Goal: Check status: Check status

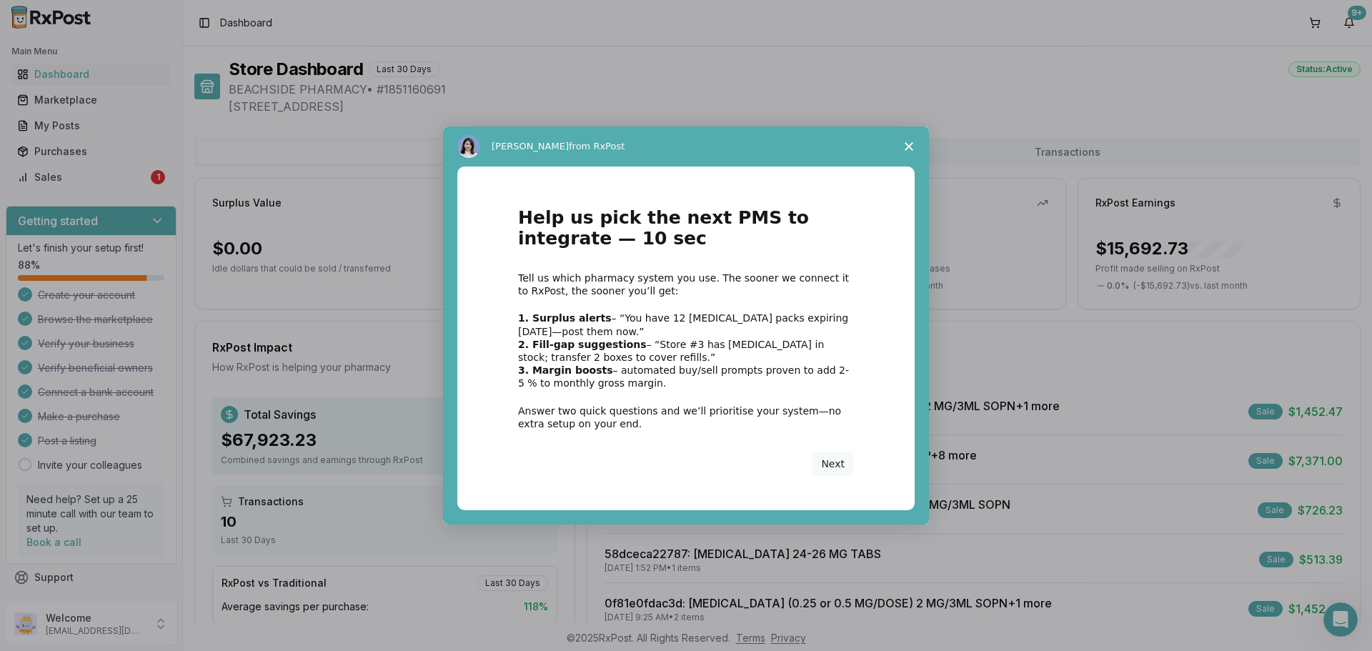
click at [907, 147] on icon "Close survey" at bounding box center [909, 146] width 9 height 9
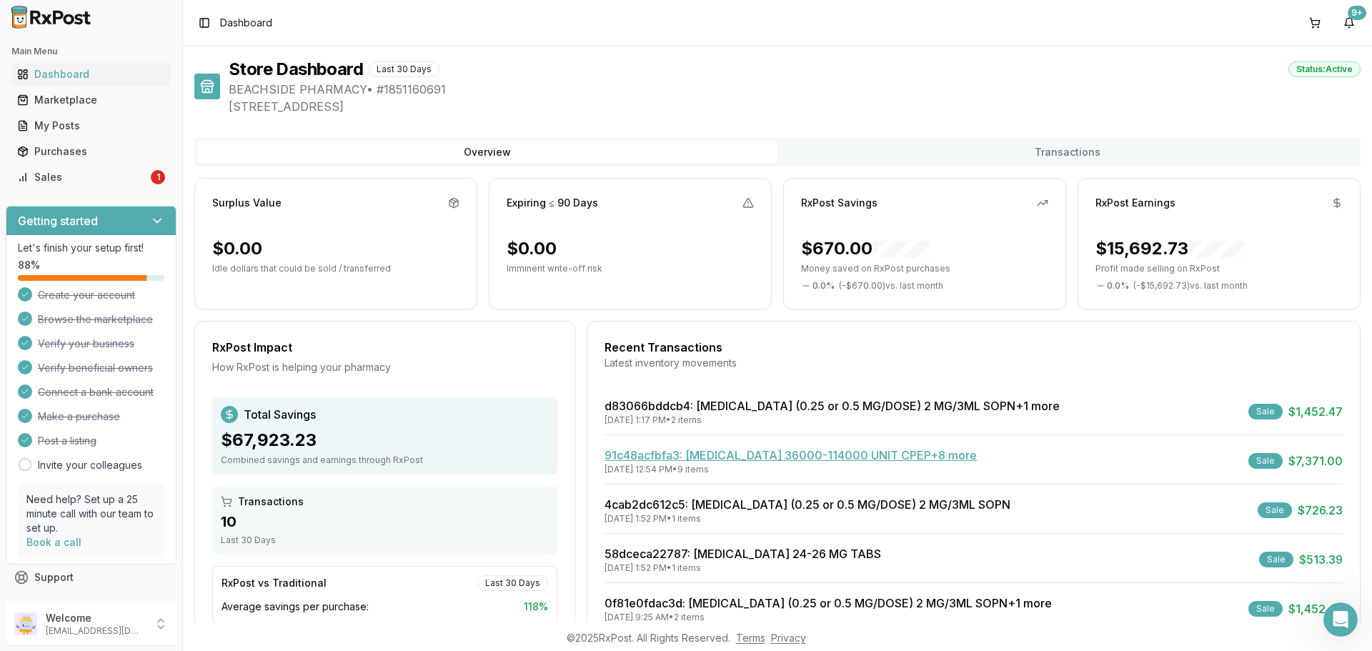
click at [704, 460] on link "91c48acfbfa3 : [MEDICAL_DATA] 36000-114000 UNIT CPEP +8 more" at bounding box center [791, 455] width 372 height 14
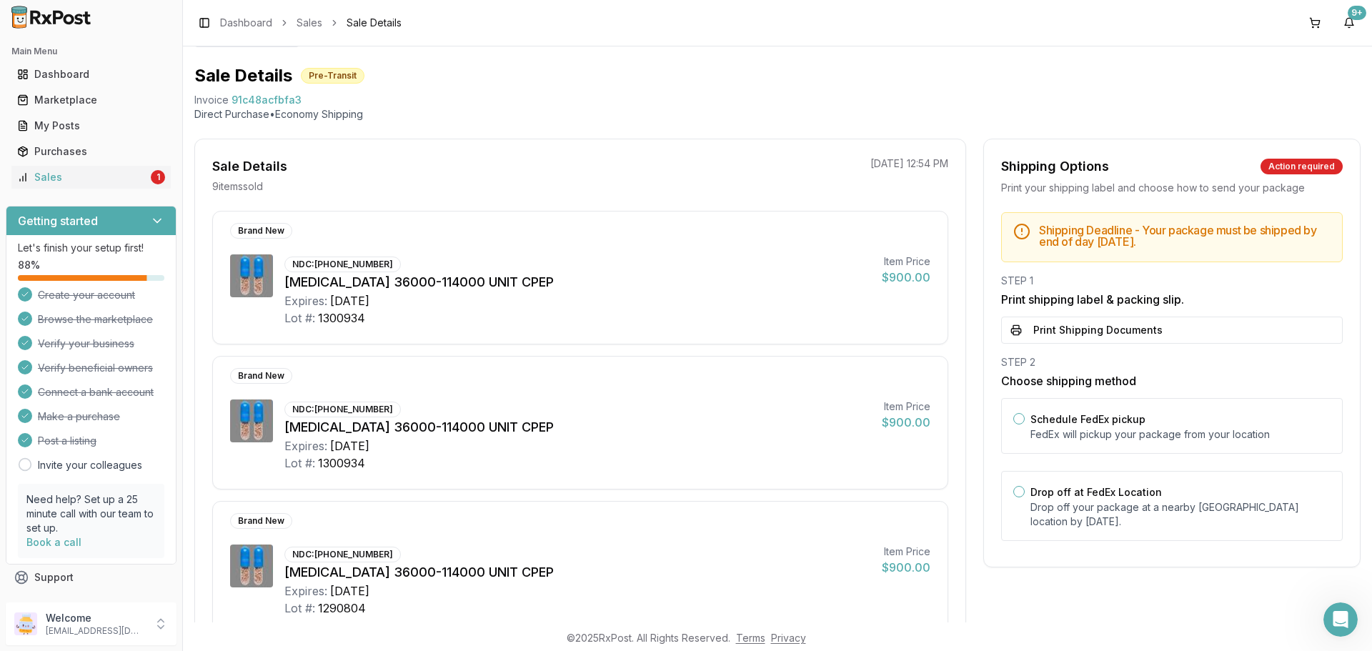
scroll to position [26, 0]
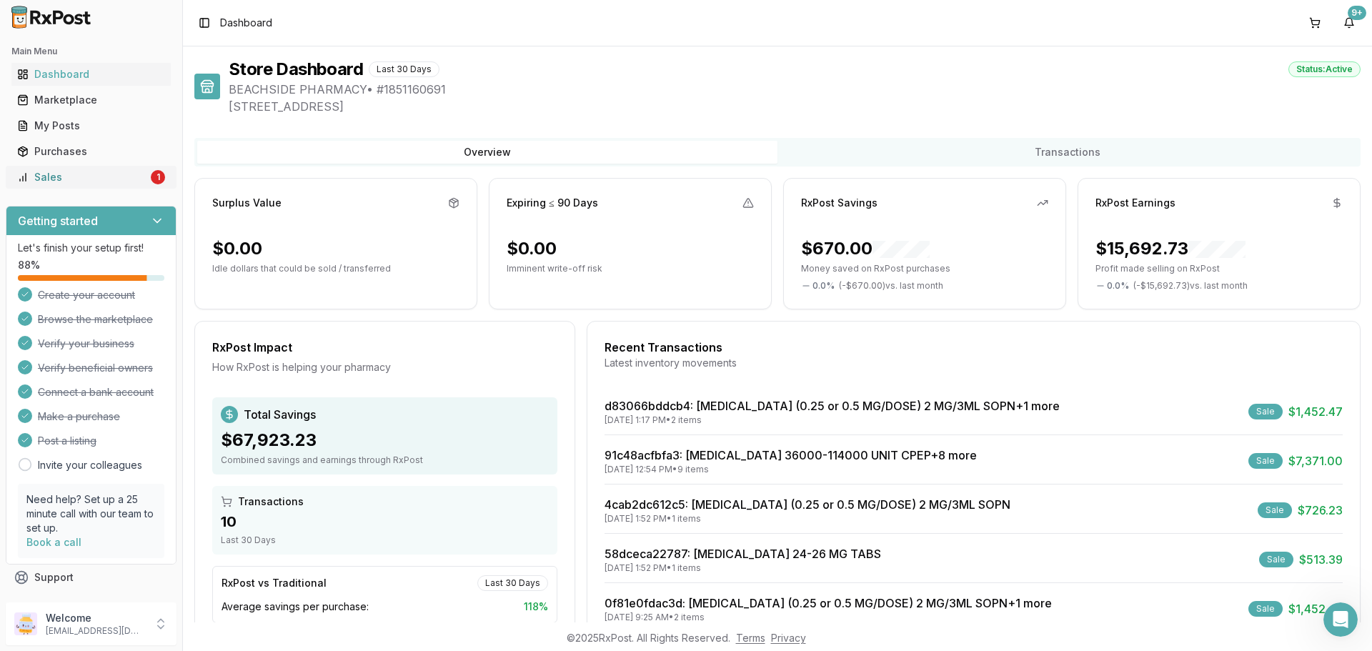
click at [54, 176] on div "Sales" at bounding box center [82, 177] width 131 height 14
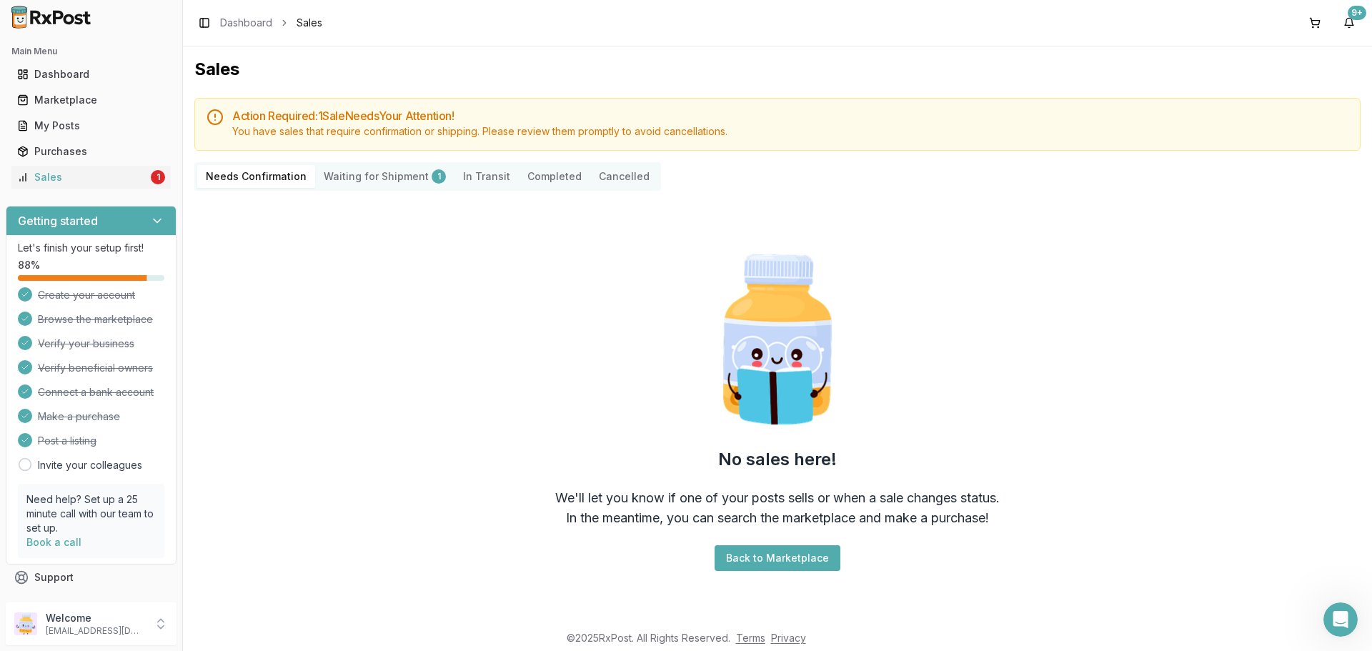
click at [371, 175] on Shipment "Waiting for Shipment 1" at bounding box center [384, 176] width 139 height 23
